Goal: Check status: Check status

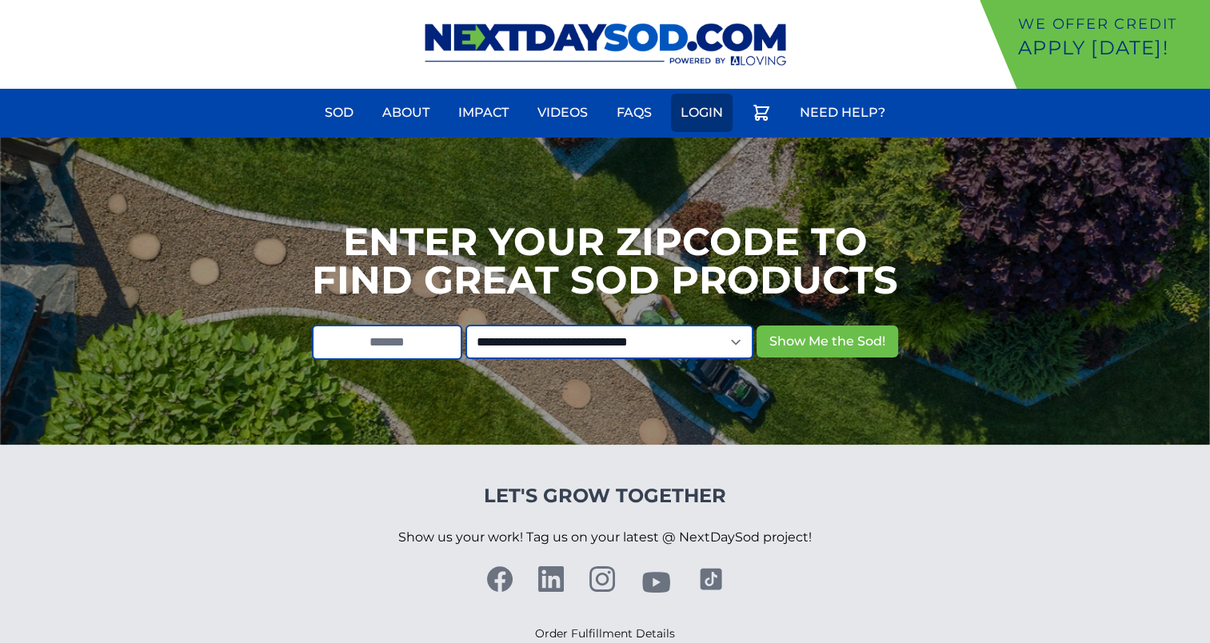
click at [689, 106] on link "Login" at bounding box center [702, 113] width 62 height 38
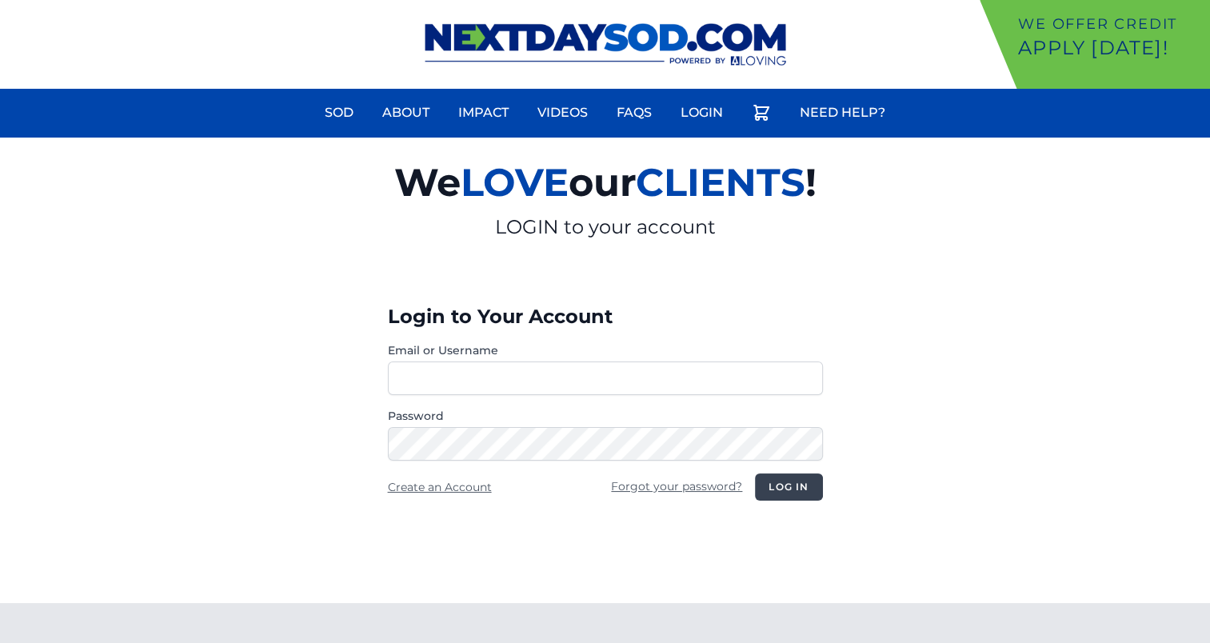
type input "**********"
click at [796, 485] on button "Log in" at bounding box center [788, 486] width 67 height 27
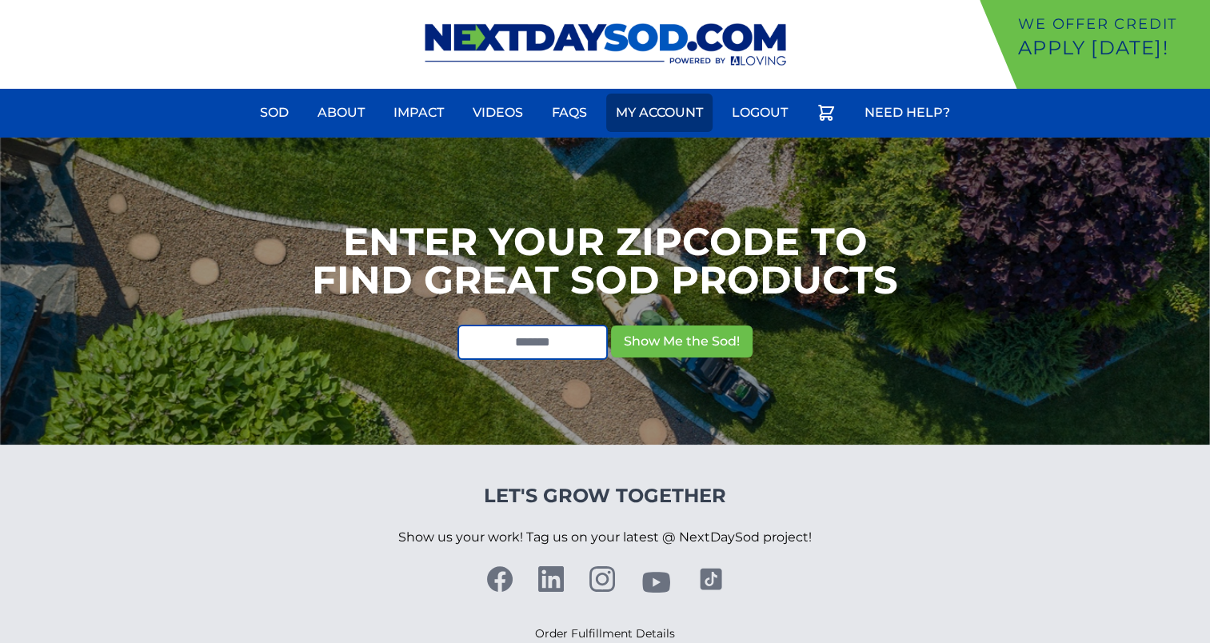
click at [686, 112] on link "My Account" at bounding box center [659, 113] width 106 height 38
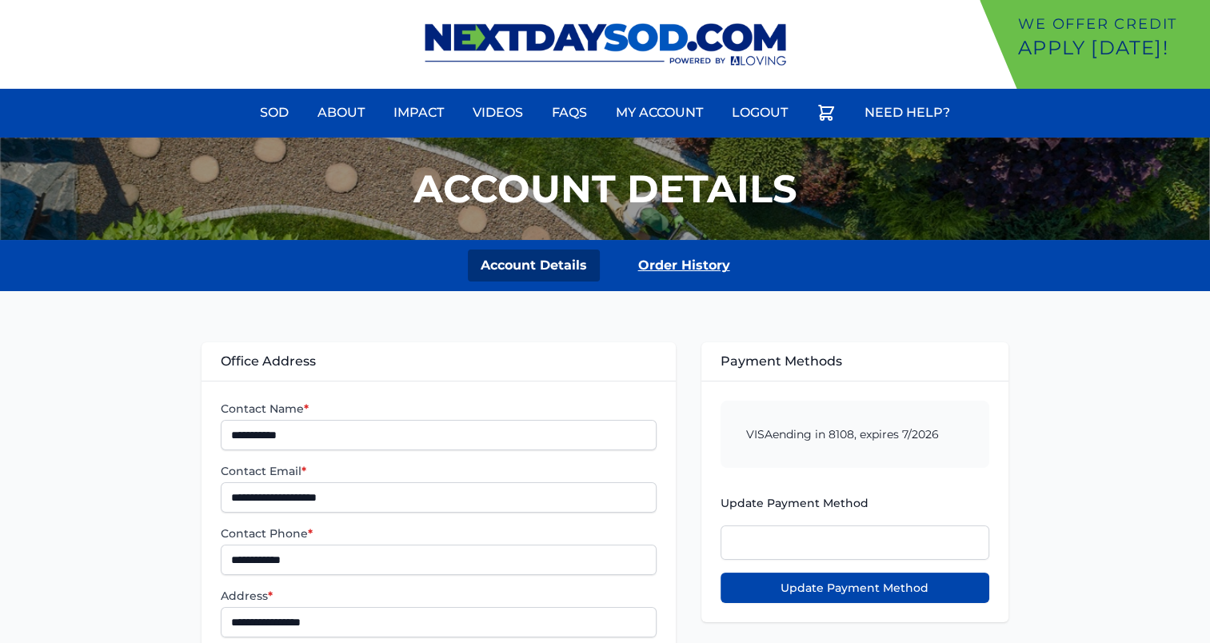
click at [675, 266] on link "Order History" at bounding box center [684, 266] width 118 height 32
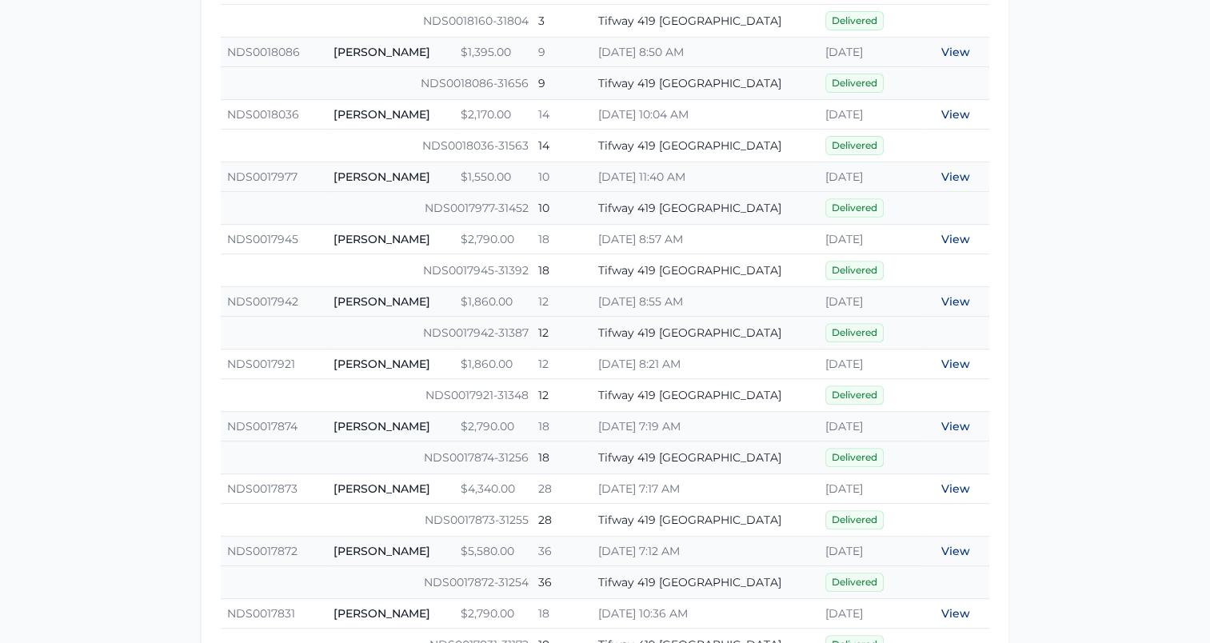
scroll to position [400, 0]
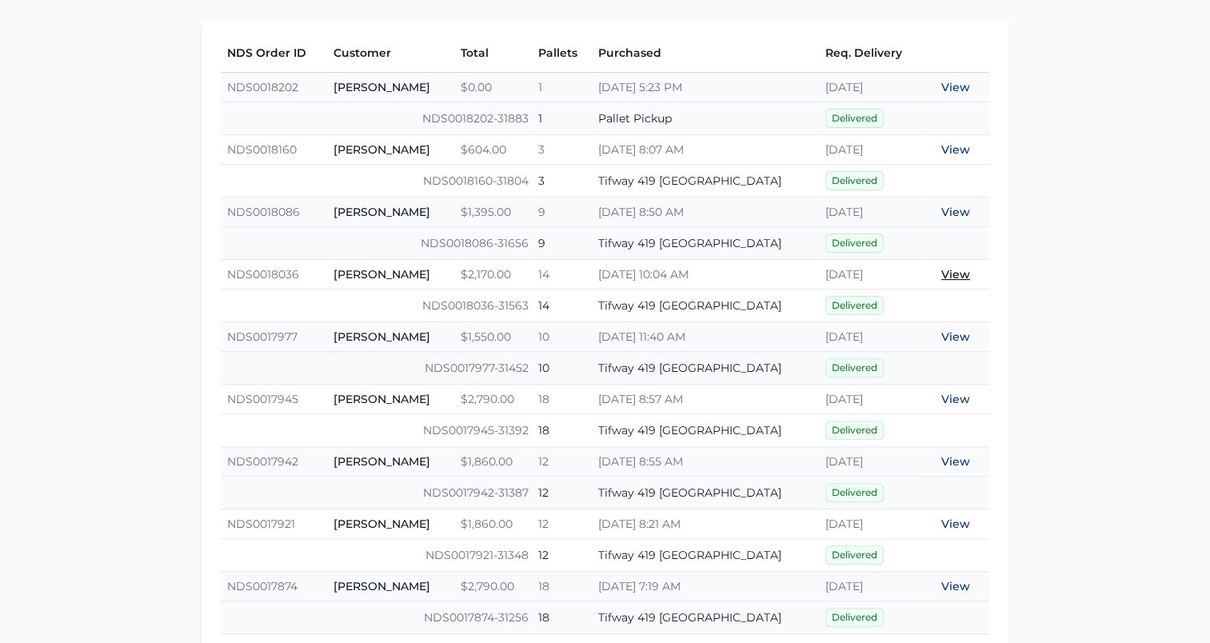
click at [954, 270] on link "View" at bounding box center [955, 274] width 29 height 14
